Goal: Transaction & Acquisition: Download file/media

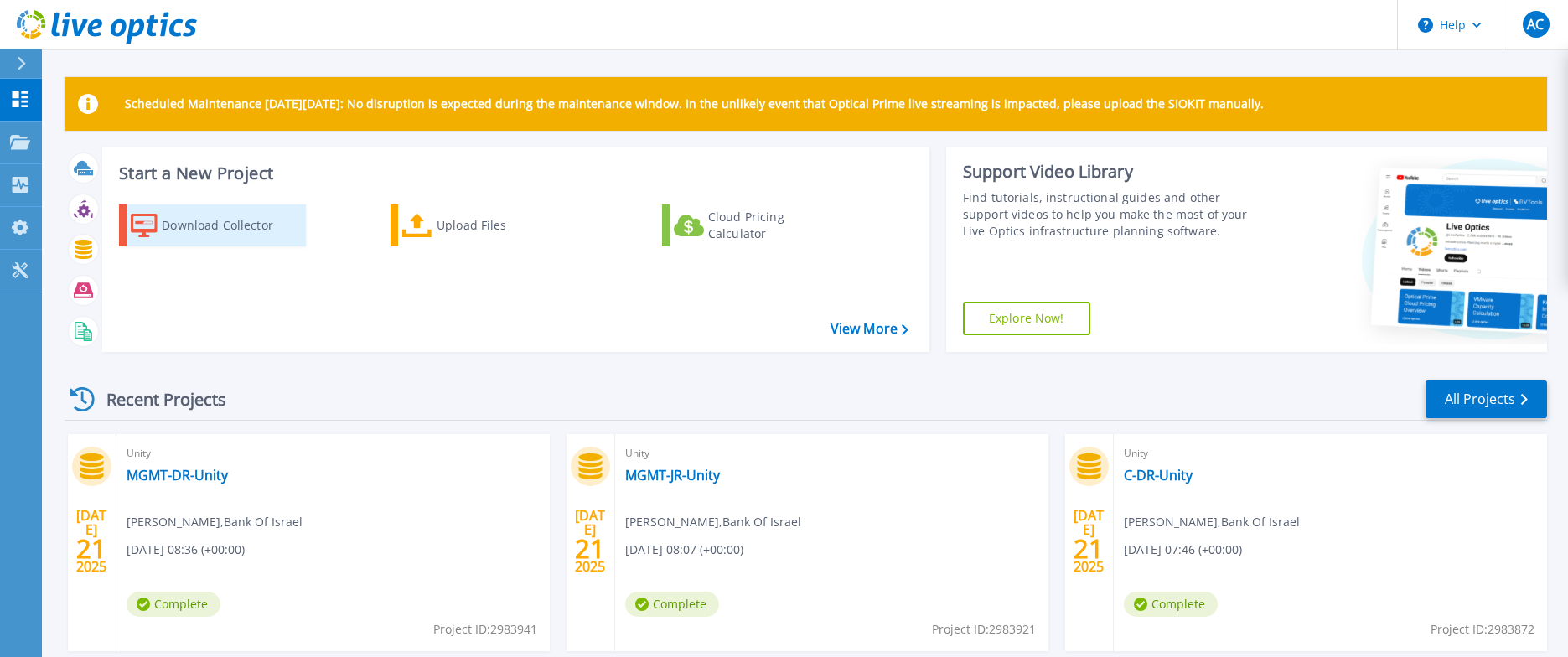
click at [225, 223] on div "Download Collector" at bounding box center [228, 226] width 134 height 34
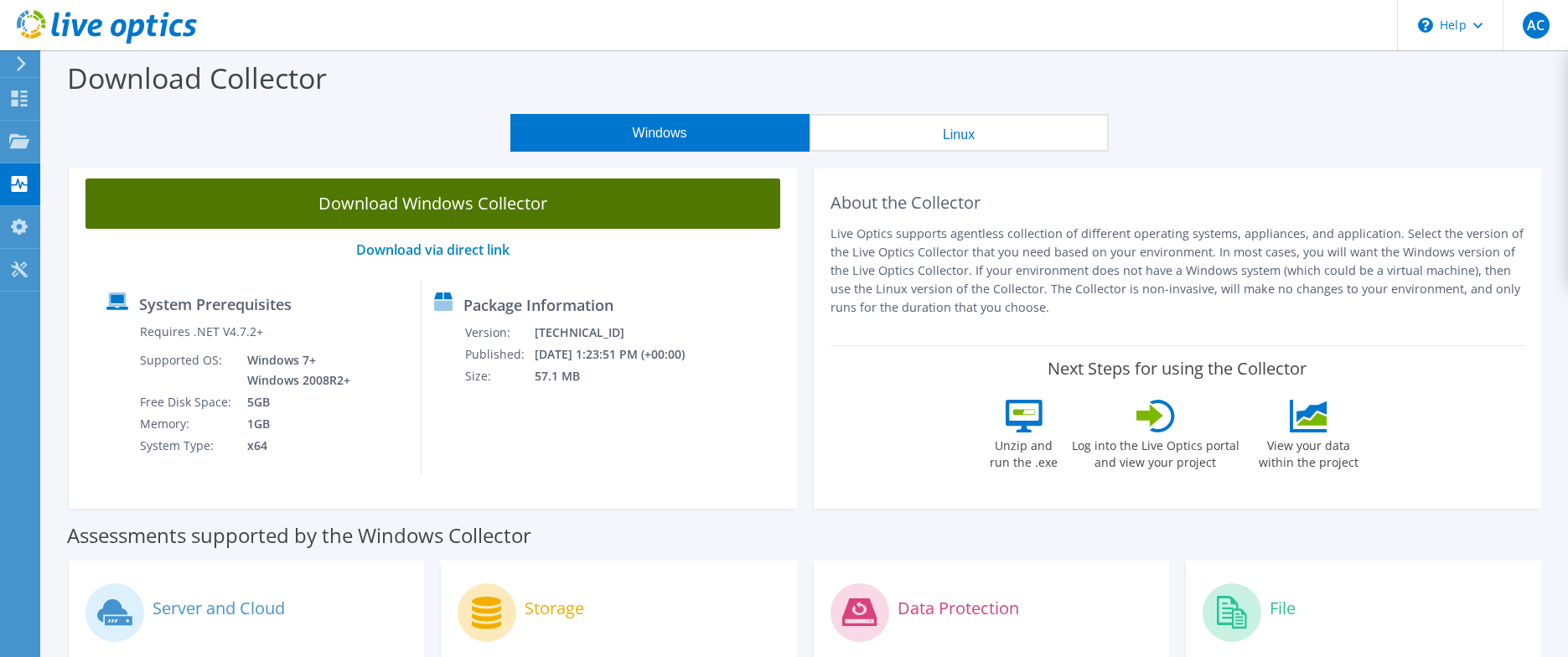
click at [445, 202] on link "Download Windows Collector" at bounding box center [433, 204] width 695 height 51
